Goal: Navigation & Orientation: Find specific page/section

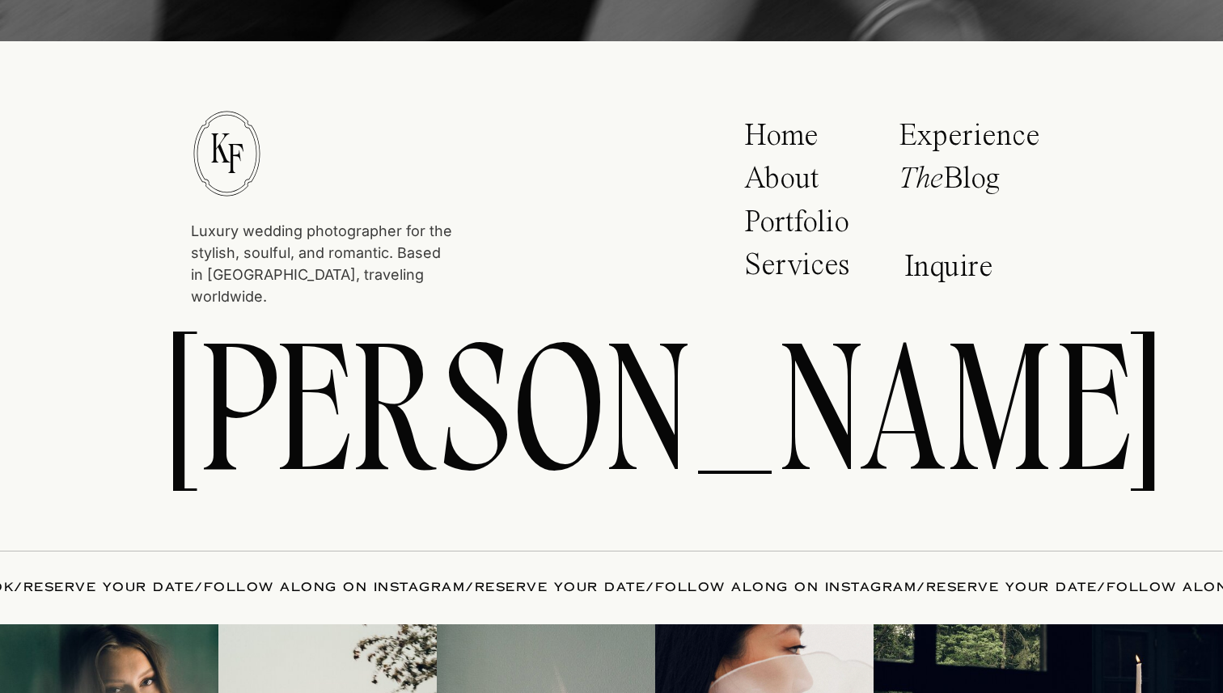
scroll to position [7106, 0]
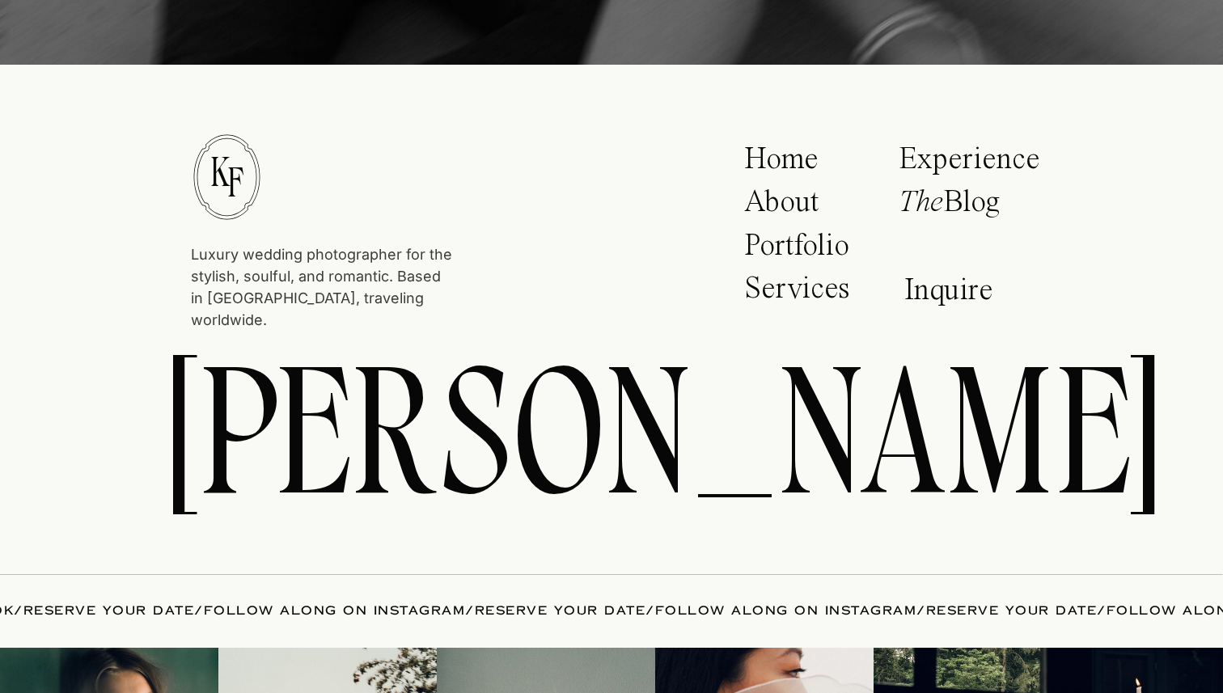
click at [791, 282] on p "Services" at bounding box center [800, 293] width 112 height 40
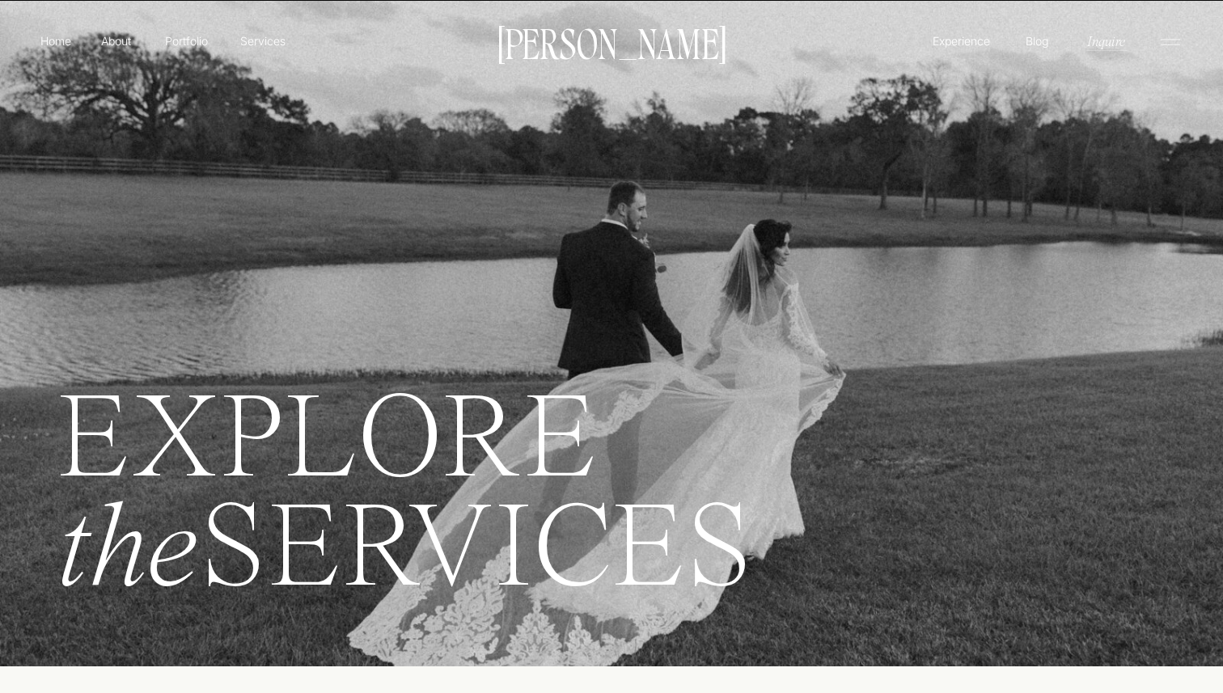
click at [955, 41] on p "Experience" at bounding box center [961, 40] width 62 height 17
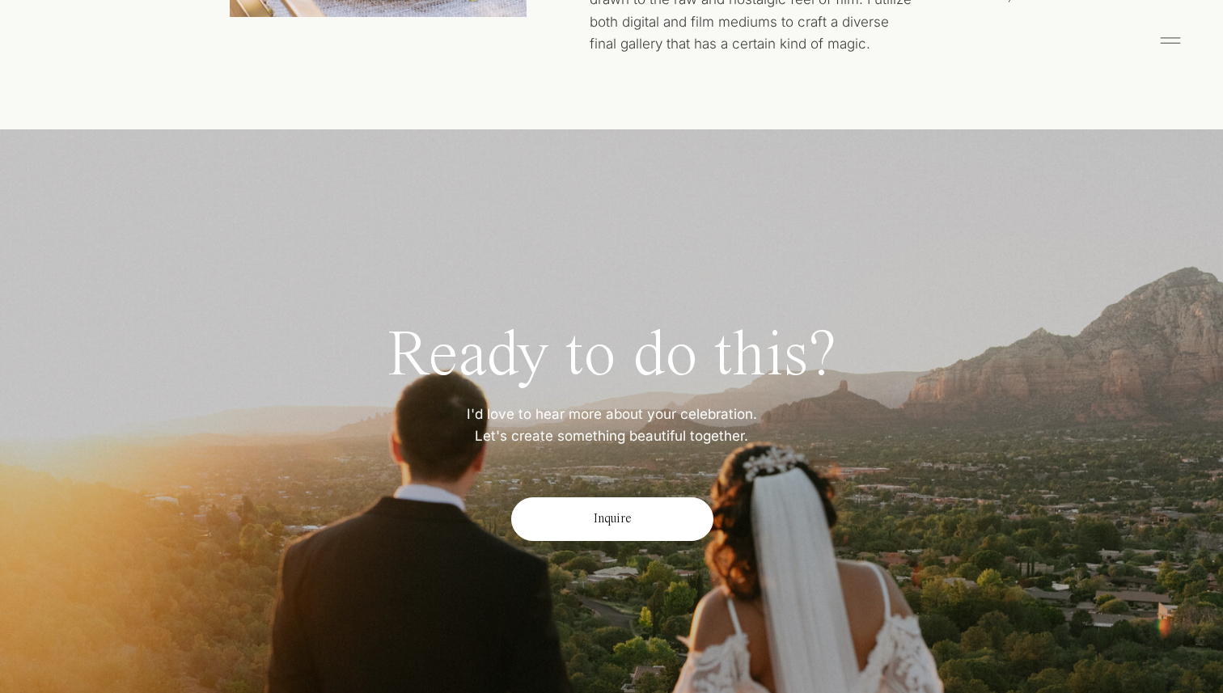
scroll to position [9065, 0]
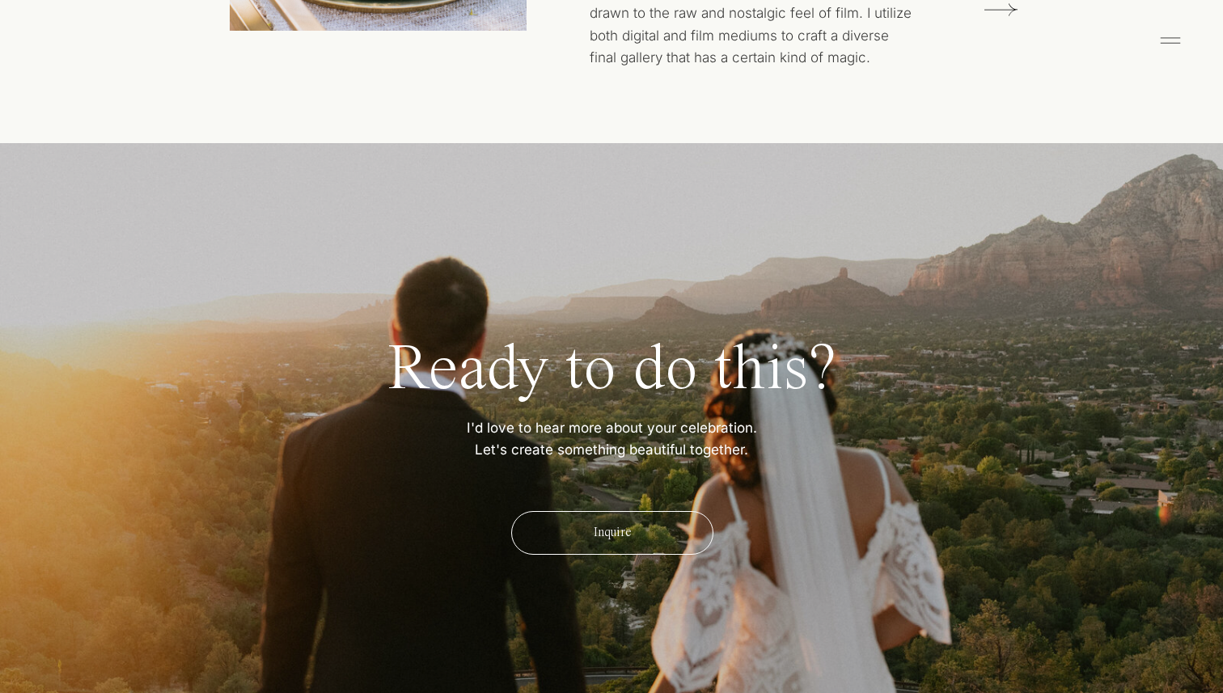
click at [634, 540] on div "Inquire" at bounding box center [612, 533] width 202 height 44
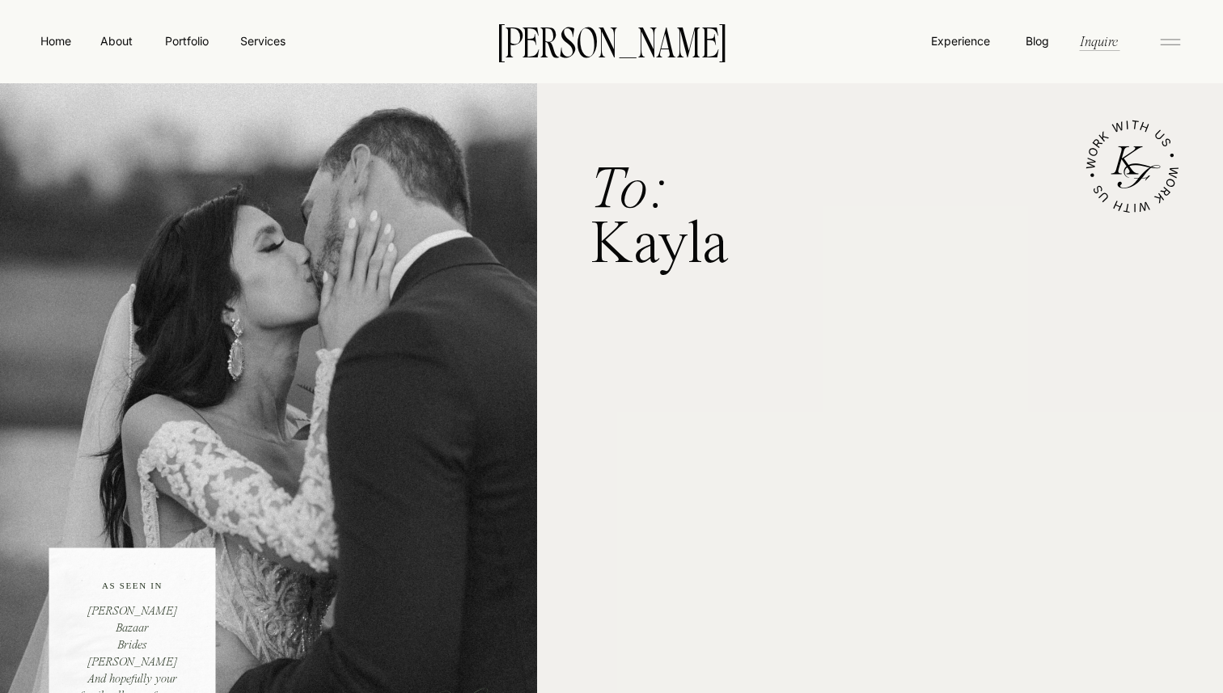
click at [1182, 43] on icon at bounding box center [1170, 42] width 32 height 26
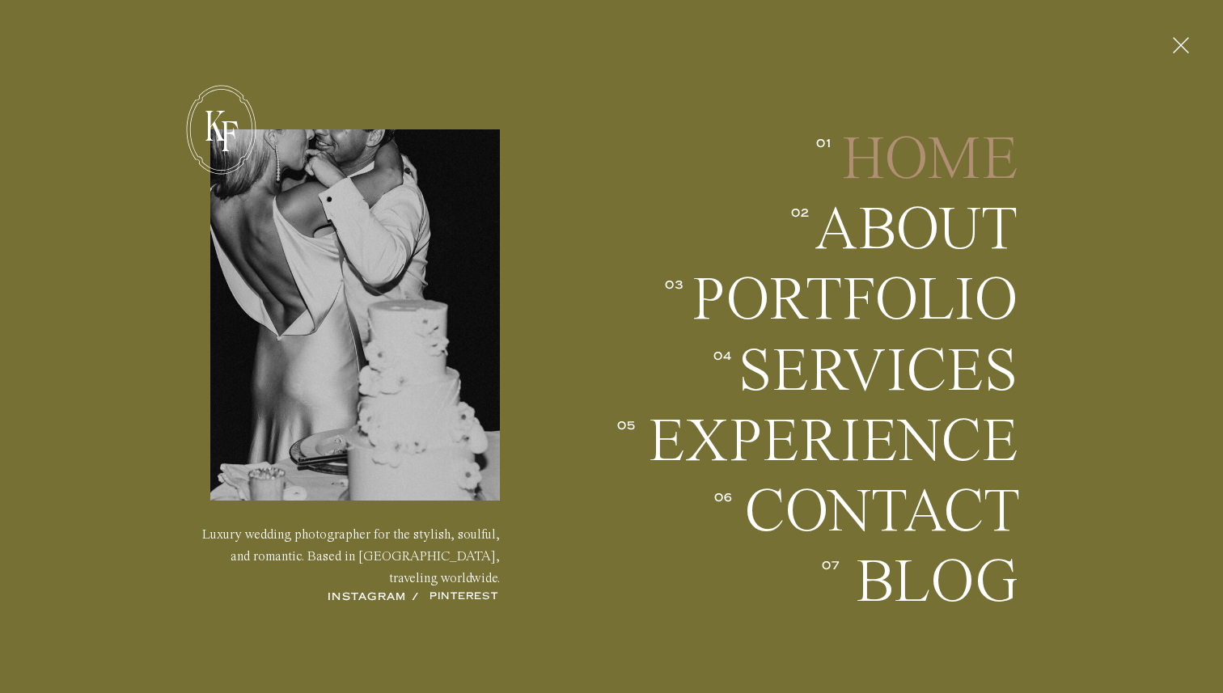
click at [976, 156] on h2 "Home" at bounding box center [923, 159] width 190 height 60
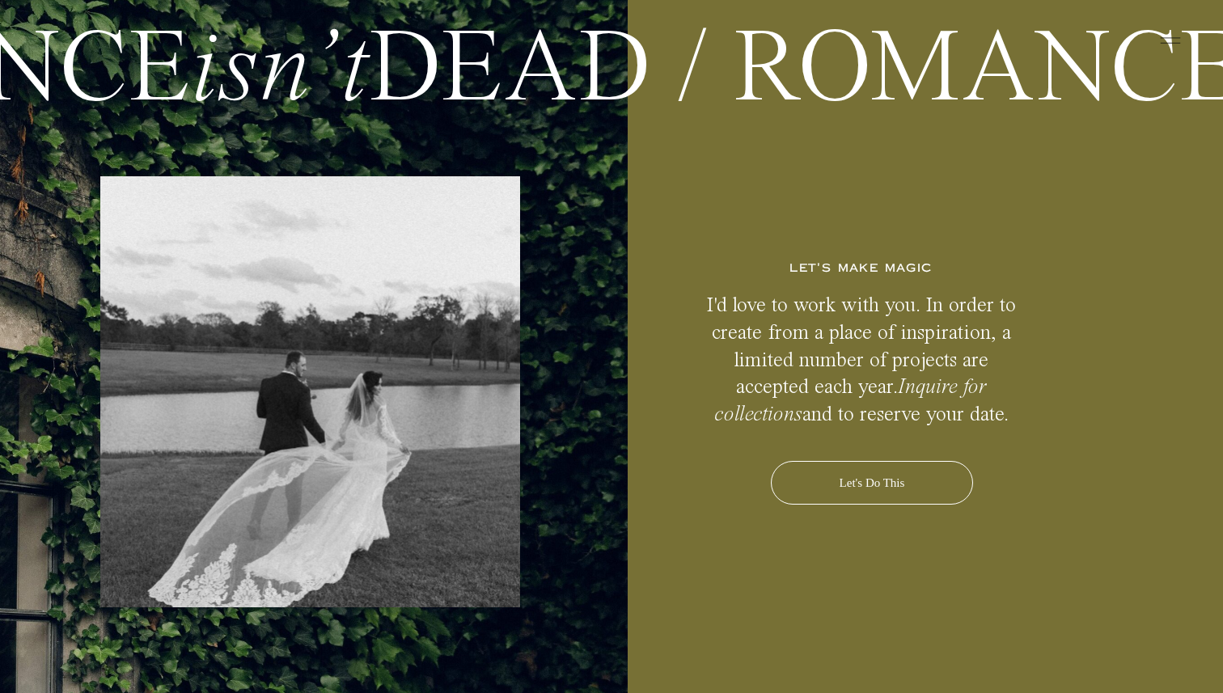
scroll to position [7691, 0]
